Goal: Navigation & Orientation: Find specific page/section

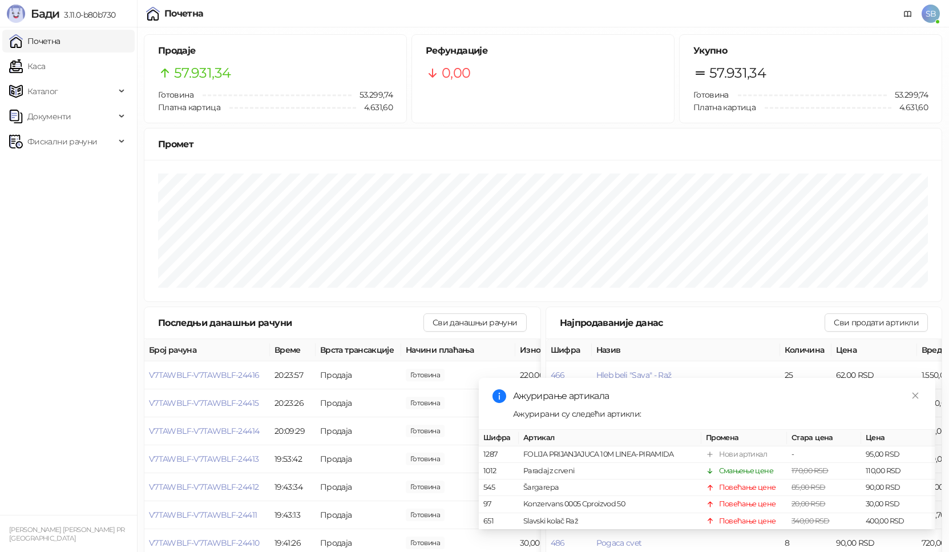
click at [45, 63] on link "Каса" at bounding box center [27, 66] width 36 height 23
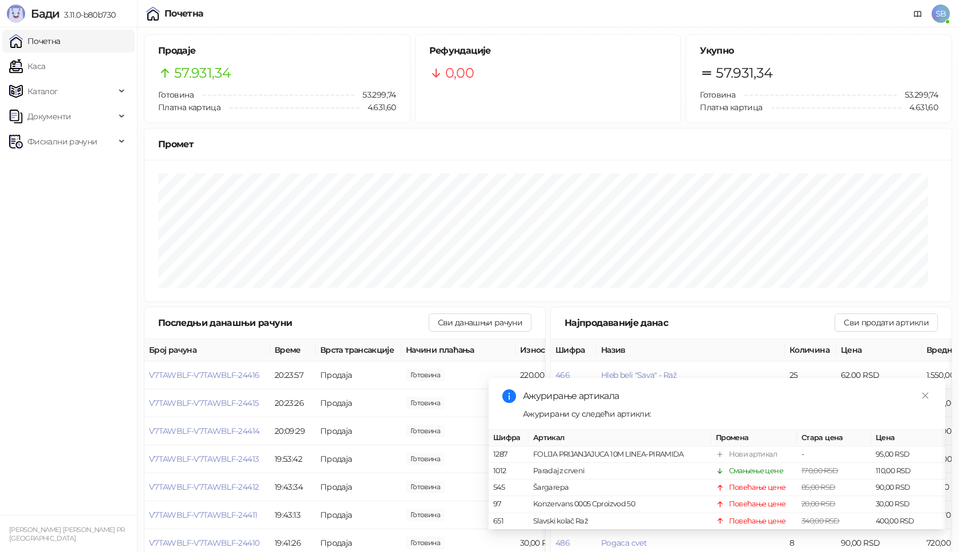
click at [60, 43] on link "Почетна" at bounding box center [34, 41] width 51 height 23
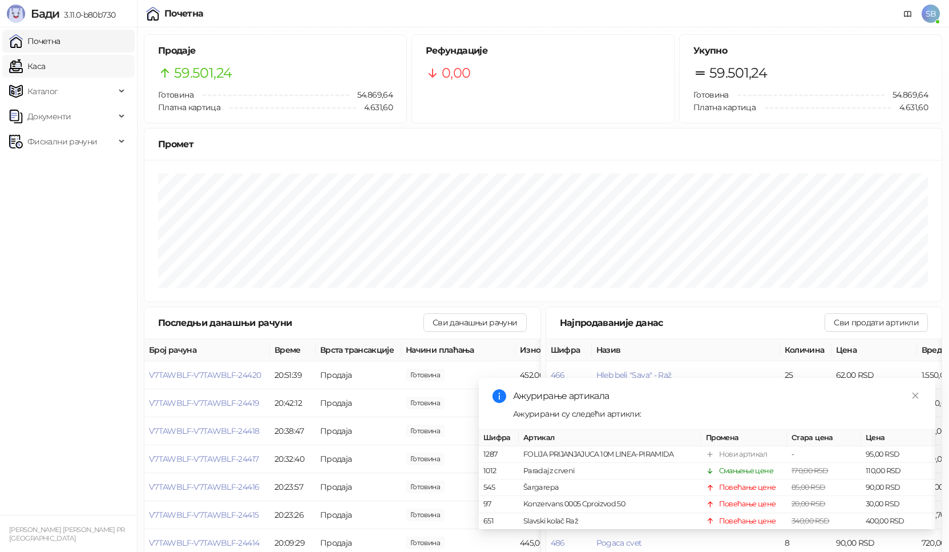
click at [45, 62] on link "Каса" at bounding box center [27, 66] width 36 height 23
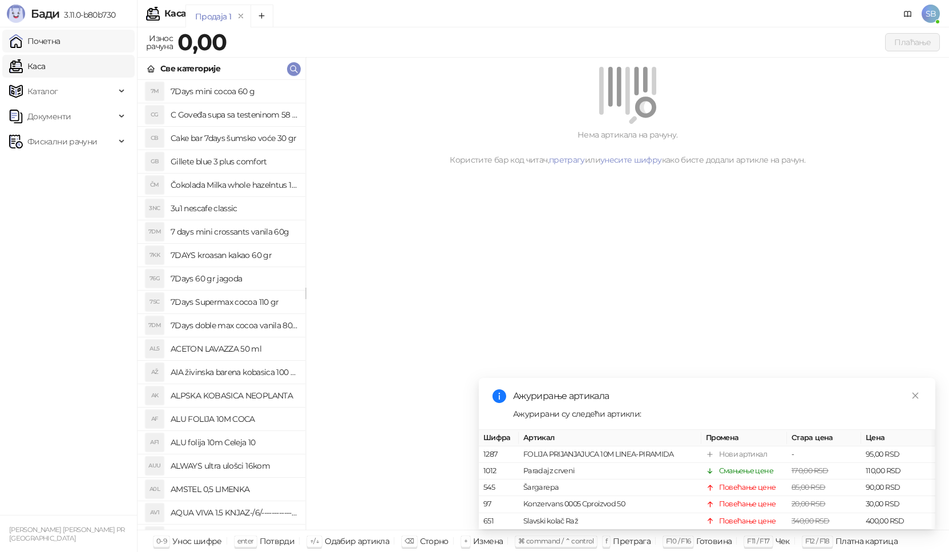
click at [60, 45] on link "Почетна" at bounding box center [34, 41] width 51 height 23
